Goal: Task Accomplishment & Management: Manage account settings

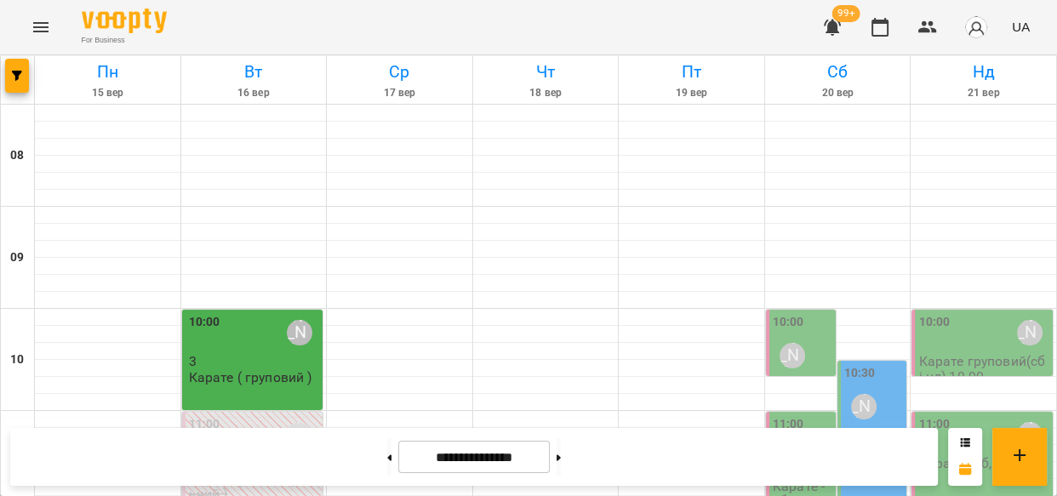
scroll to position [598, 0]
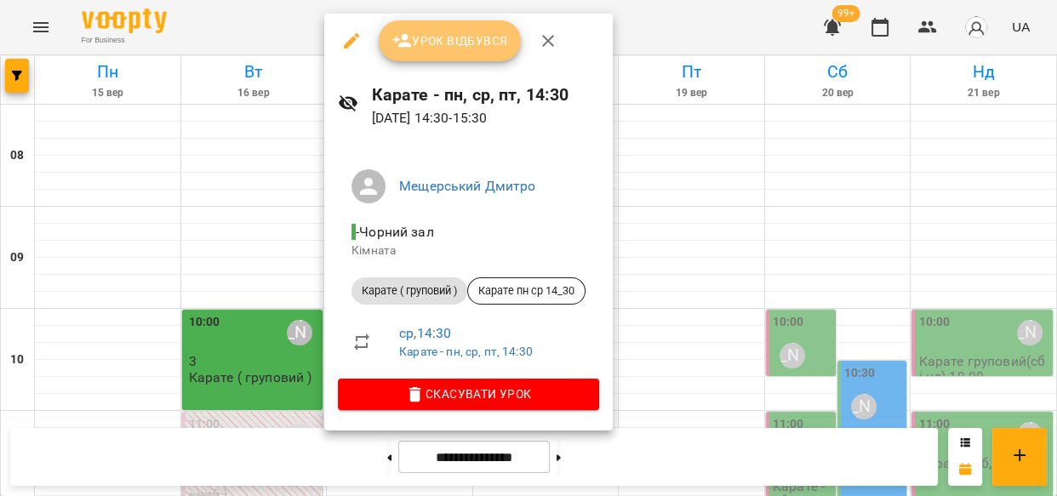
click at [477, 43] on span "Урок відбувся" at bounding box center [450, 41] width 116 height 20
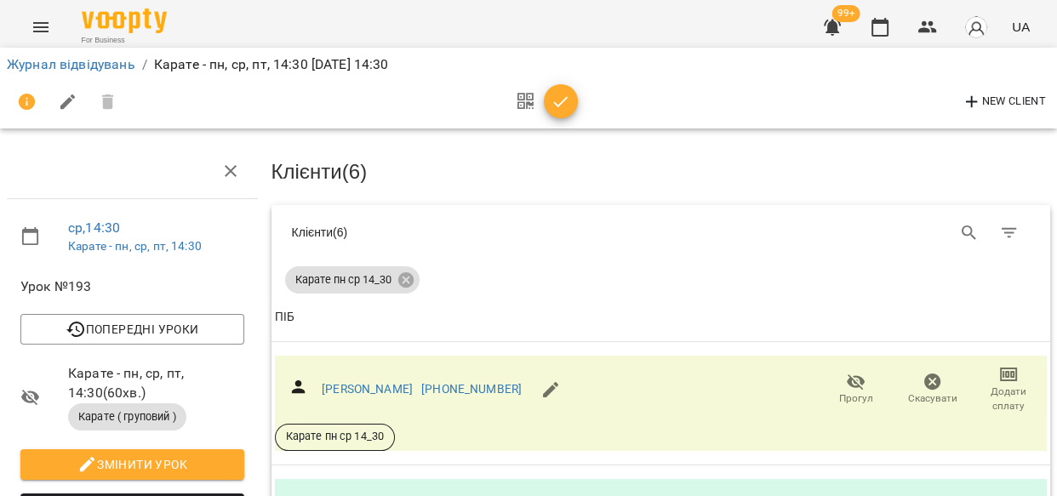
scroll to position [203, 0]
click at [846, 372] on icon "button" at bounding box center [856, 382] width 20 height 20
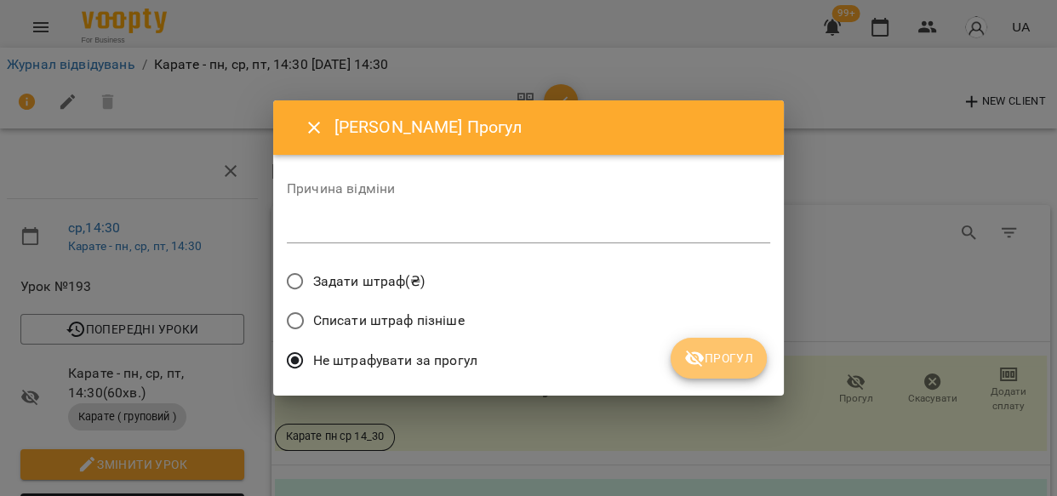
drag, startPoint x: 753, startPoint y: 351, endPoint x: 774, endPoint y: 344, distance: 21.5
click at [754, 350] on button "Прогул" at bounding box center [719, 358] width 96 height 41
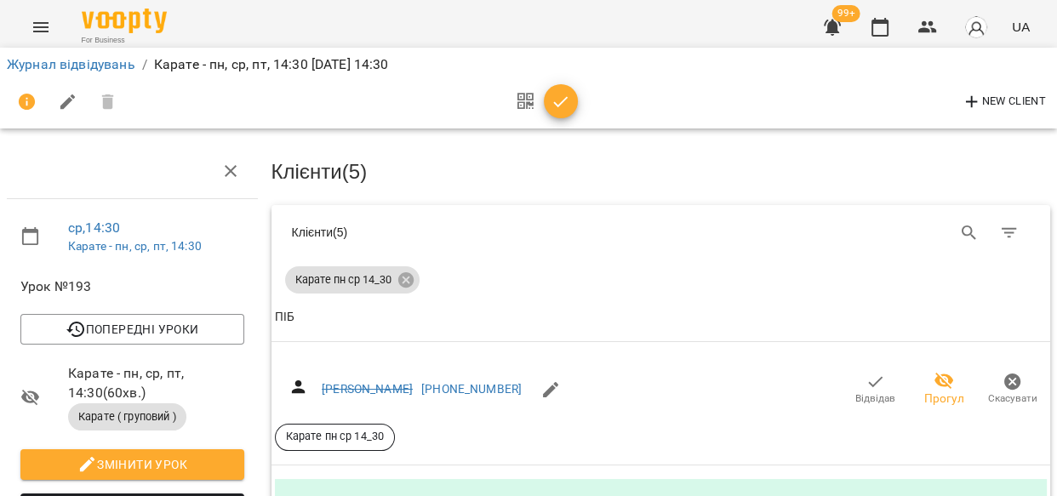
scroll to position [575, 0]
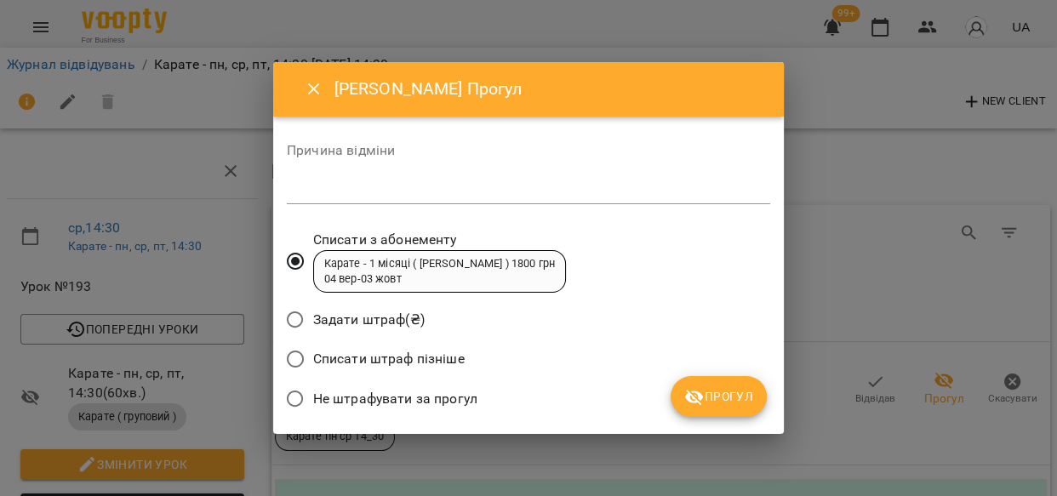
click at [736, 392] on span "Прогул" at bounding box center [718, 396] width 69 height 20
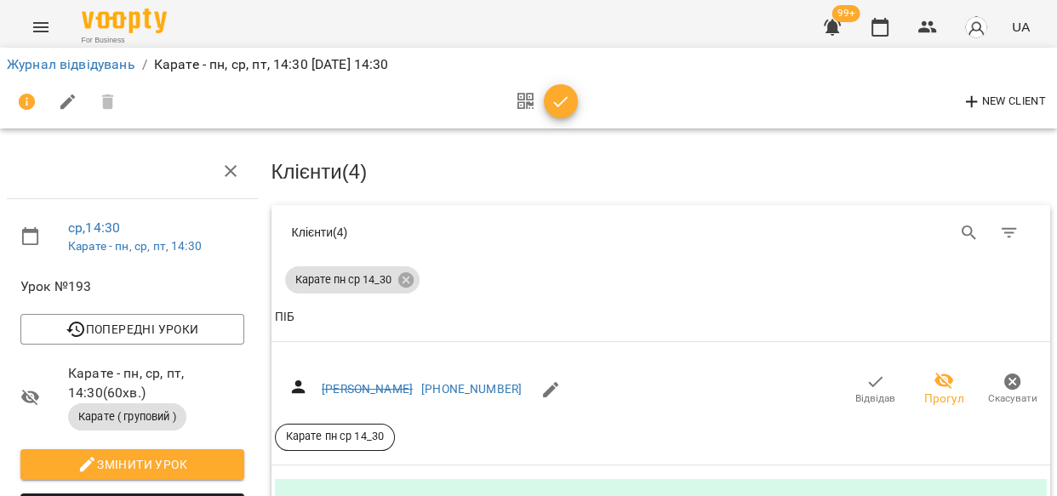
scroll to position [859, 0]
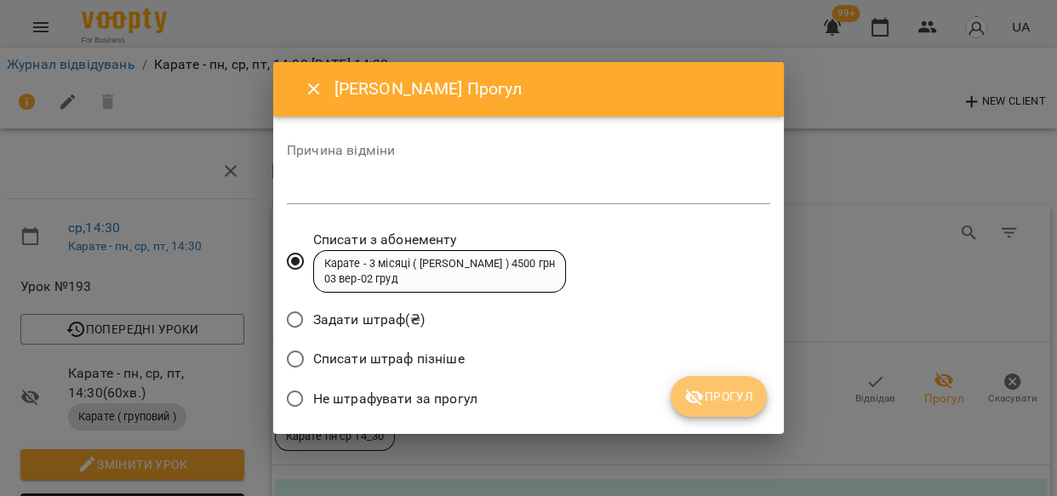
click at [742, 392] on span "Прогул" at bounding box center [718, 396] width 69 height 20
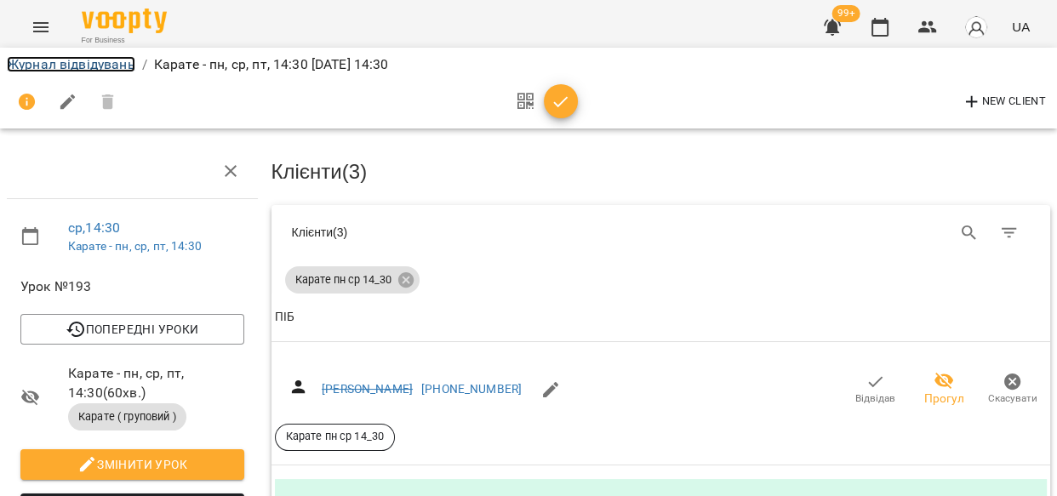
click at [106, 58] on link "Журнал відвідувань" at bounding box center [71, 64] width 129 height 16
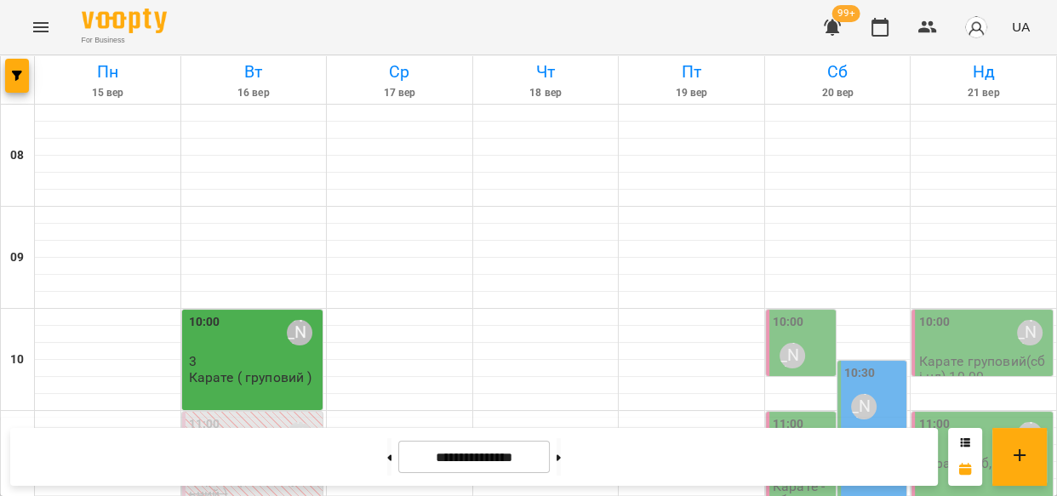
scroll to position [548, 0]
